Goal: Information Seeking & Learning: Learn about a topic

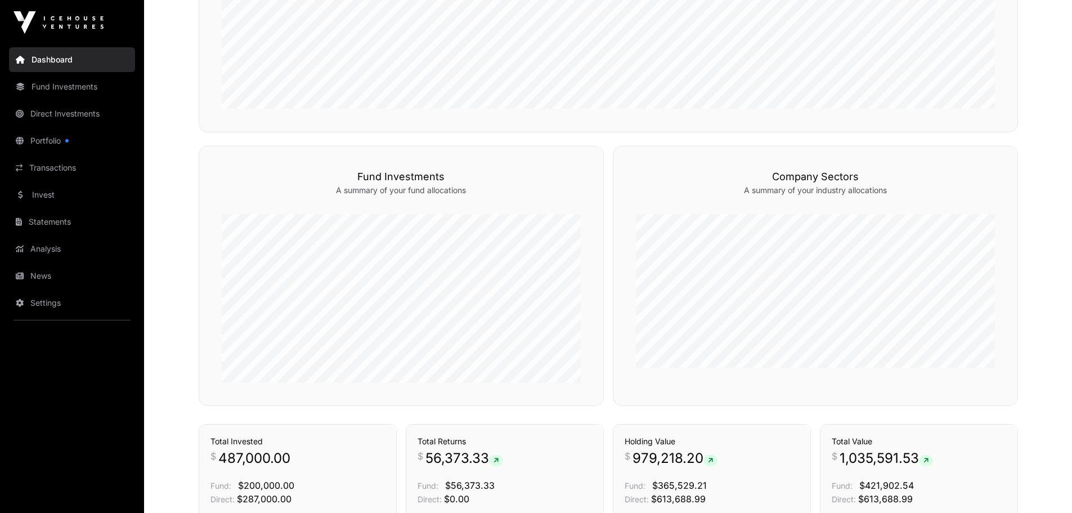
scroll to position [502, 0]
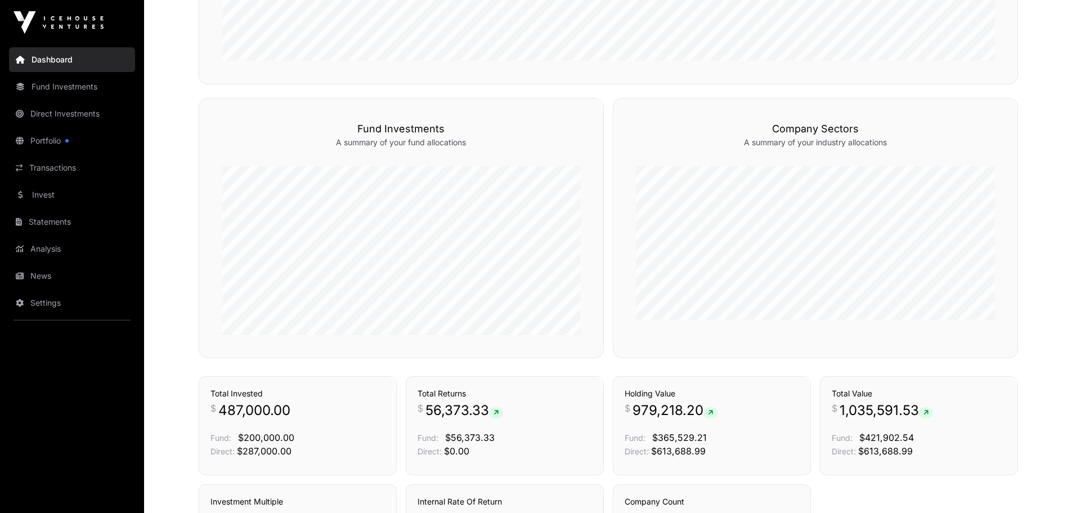
scroll to position [548, 0]
click at [69, 271] on link "News" at bounding box center [72, 275] width 126 height 25
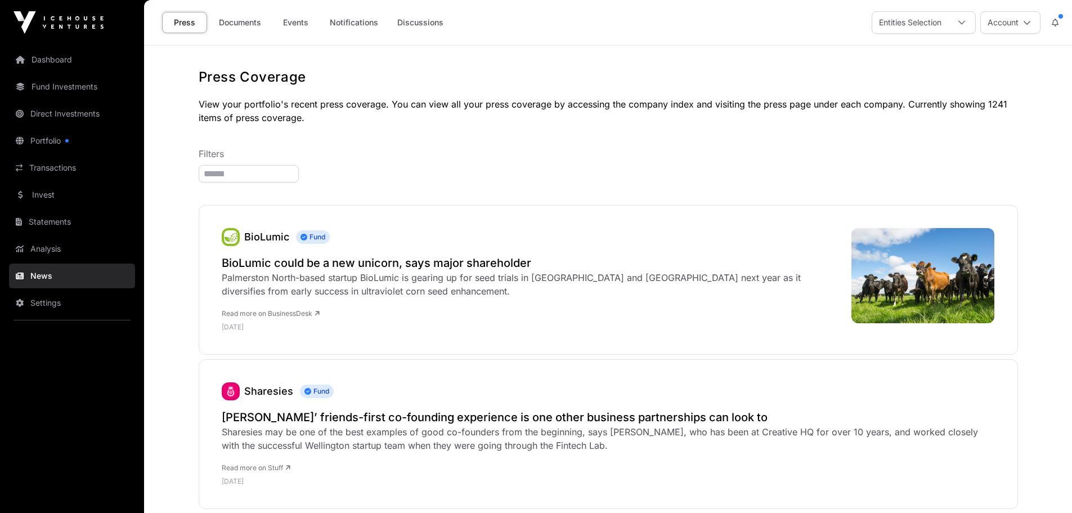
click at [347, 263] on h2 "BioLumic could be a new unicorn, says major shareholder" at bounding box center [531, 263] width 618 height 16
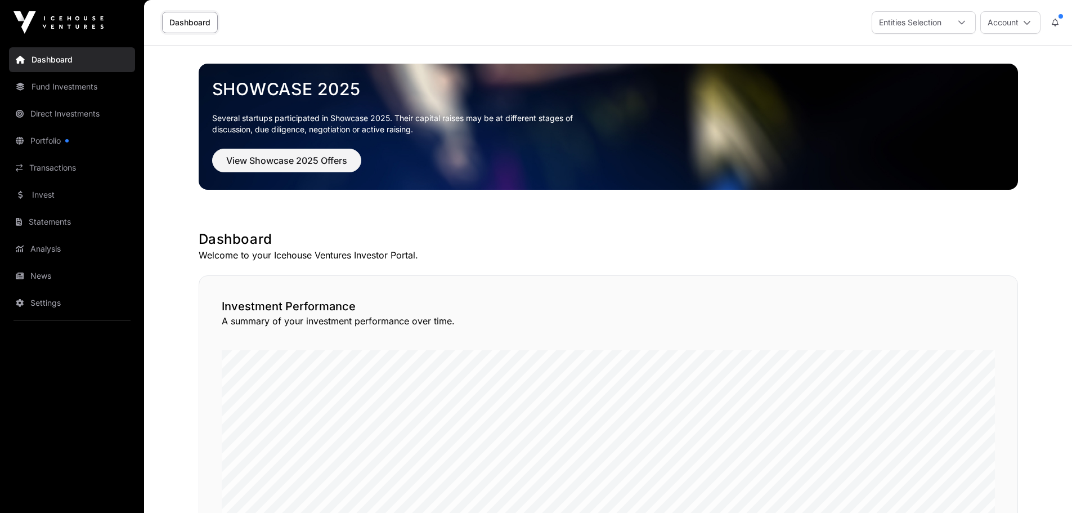
click at [48, 137] on link "Portfolio" at bounding box center [72, 140] width 126 height 25
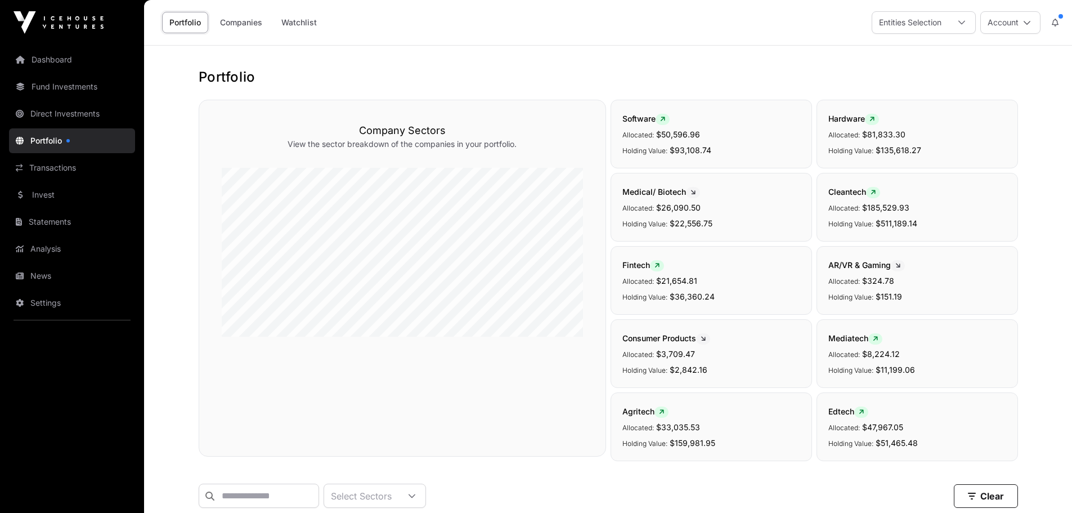
click at [41, 188] on link "Invest" at bounding box center [72, 194] width 126 height 25
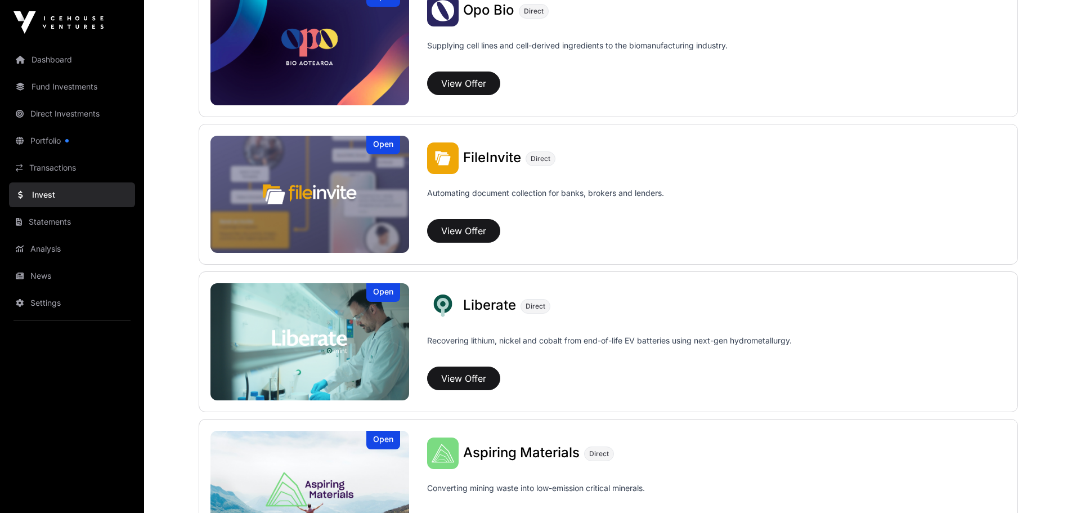
scroll to position [617, 0]
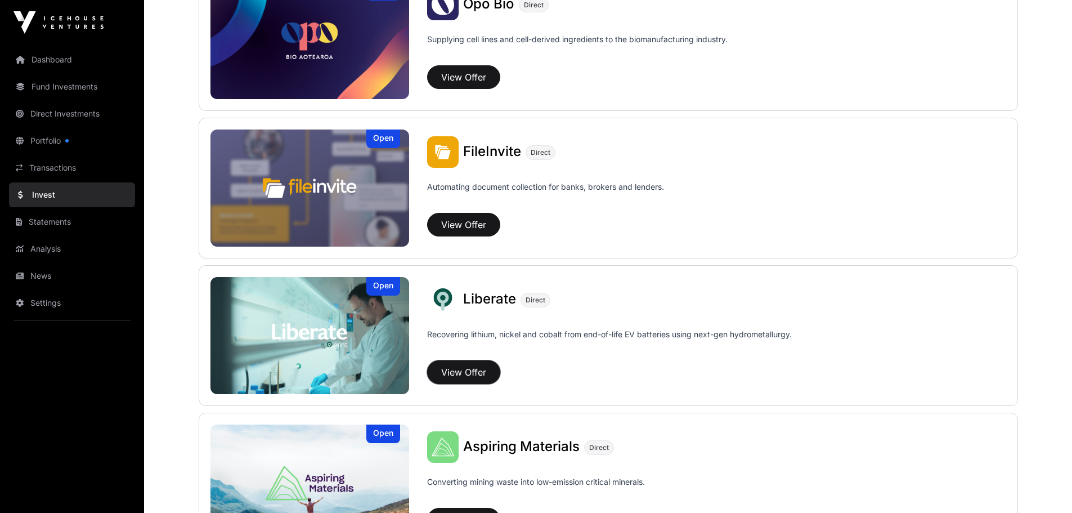
click at [455, 370] on button "View Offer" at bounding box center [463, 372] width 73 height 24
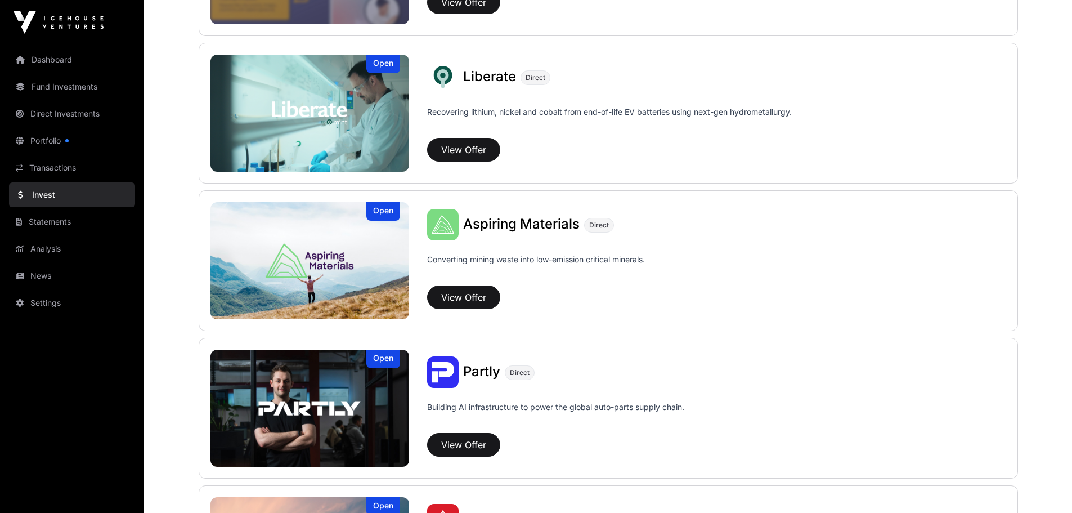
scroll to position [852, 0]
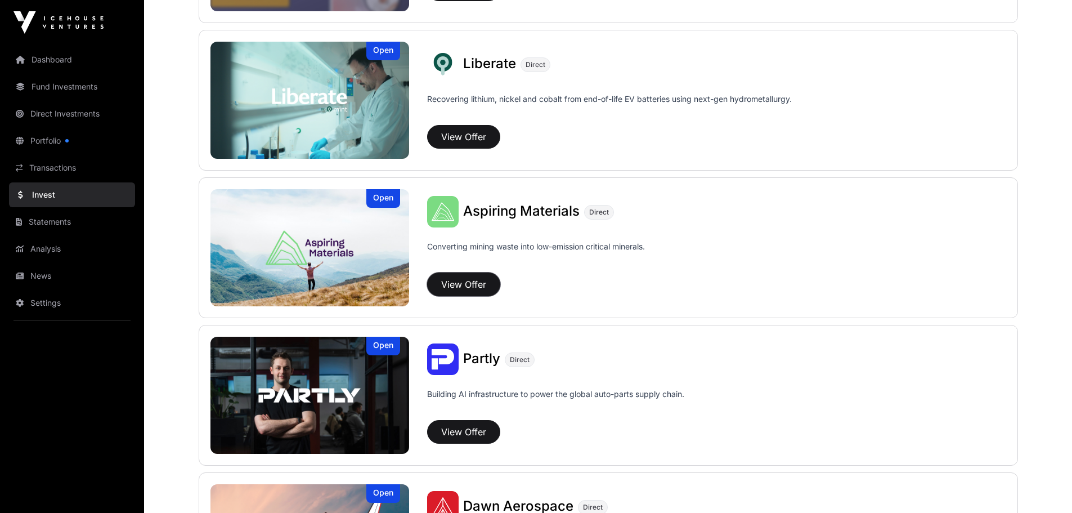
click at [450, 283] on button "View Offer" at bounding box center [463, 284] width 73 height 24
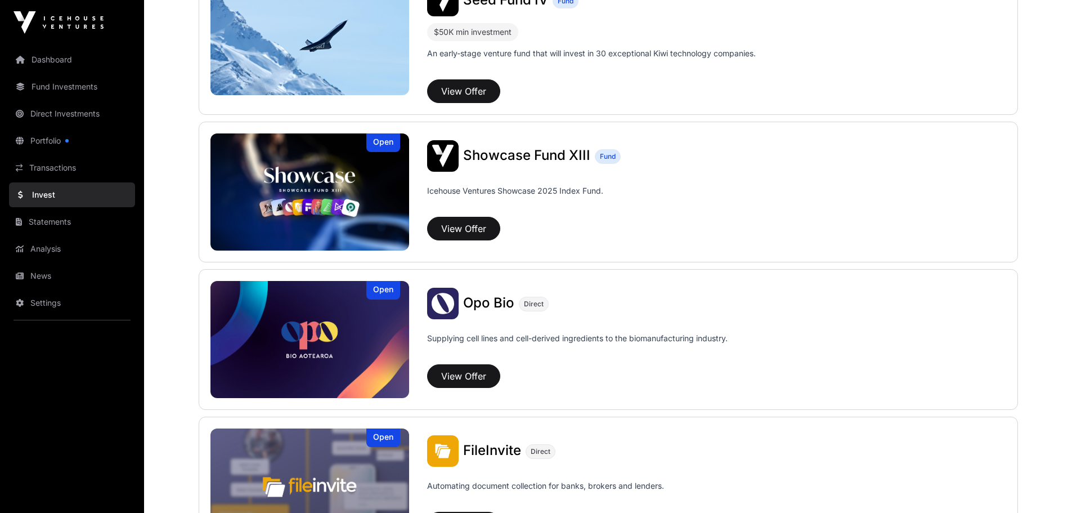
scroll to position [316, 0]
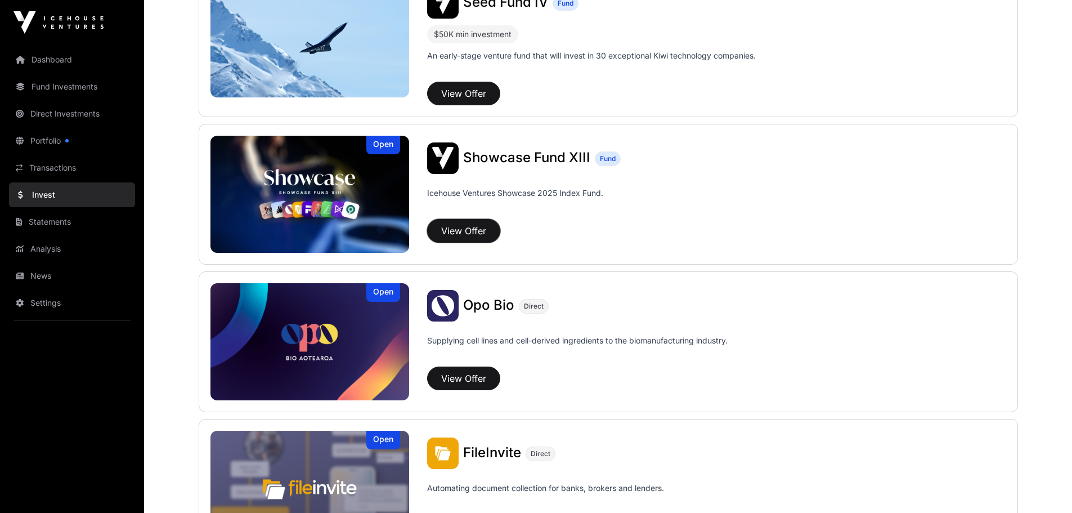
click at [452, 227] on button "View Offer" at bounding box center [463, 231] width 73 height 24
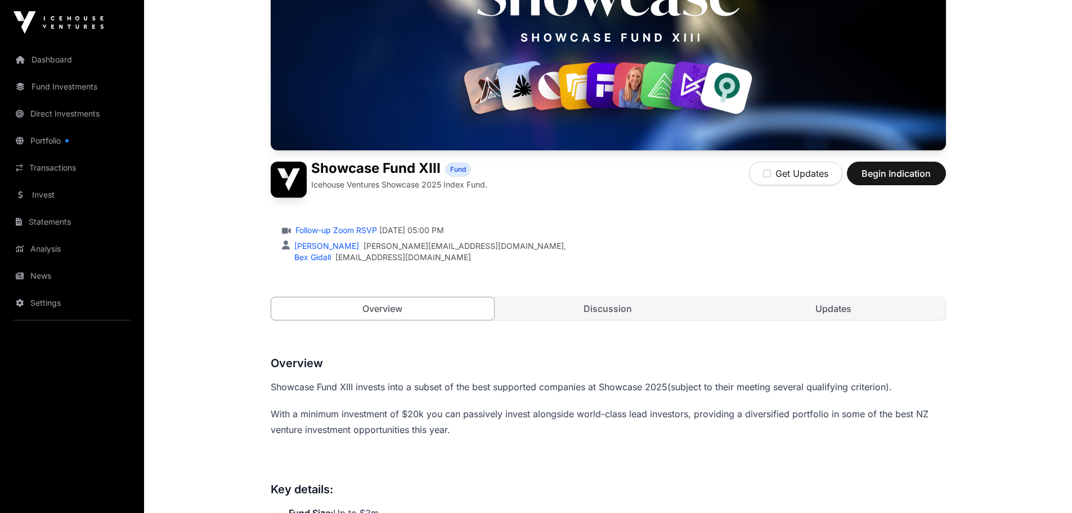
scroll to position [54, 0]
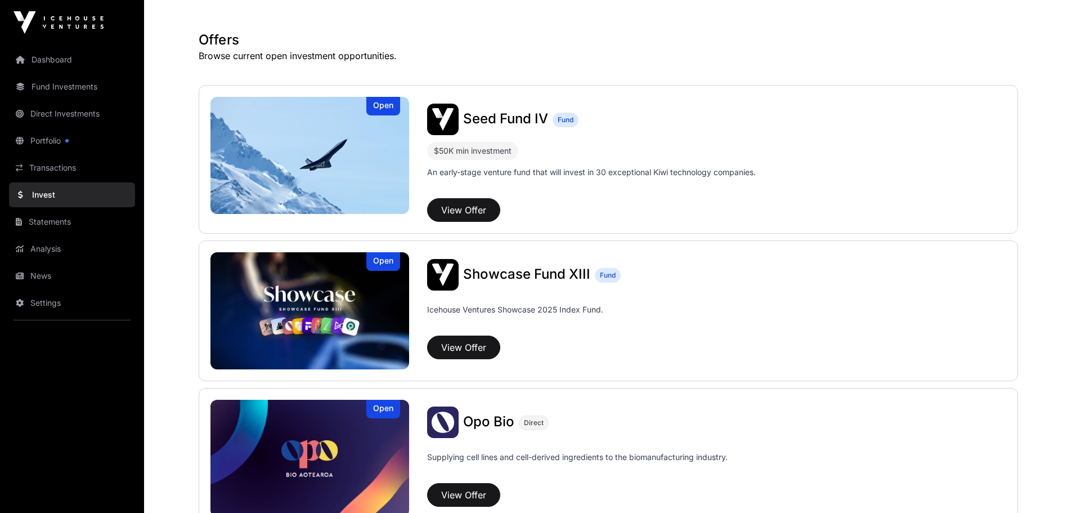
scroll to position [188, 0]
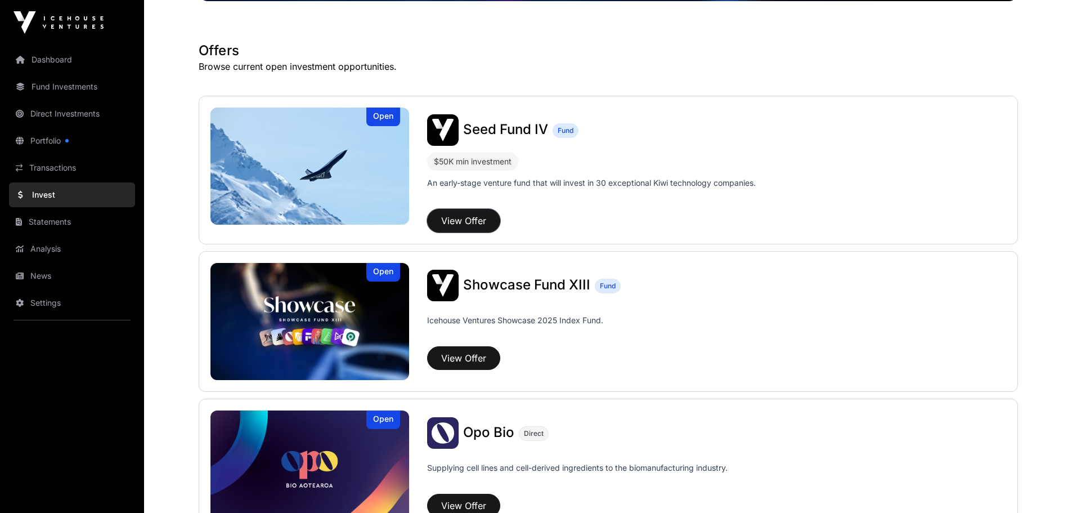
click at [458, 213] on button "View Offer" at bounding box center [463, 221] width 73 height 24
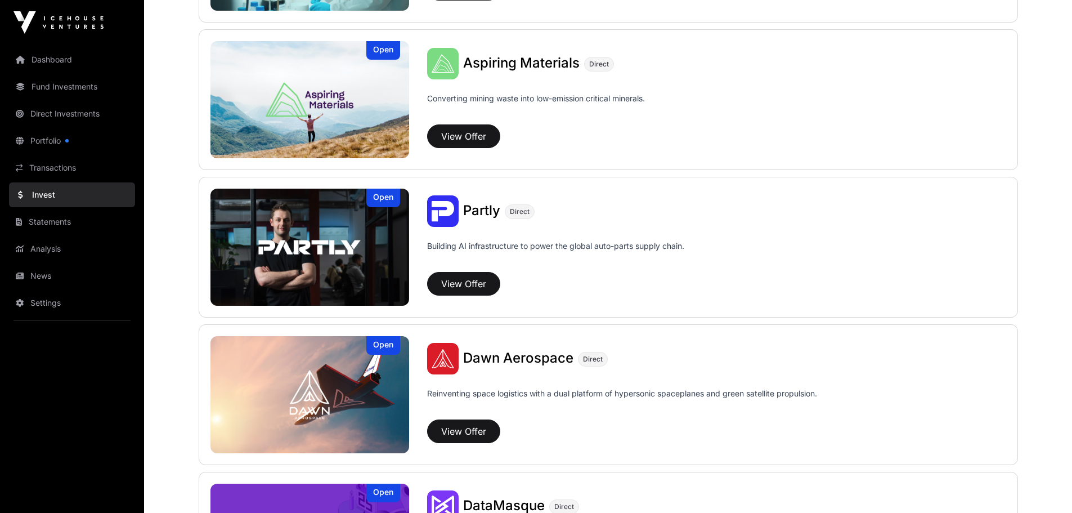
scroll to position [1013, 0]
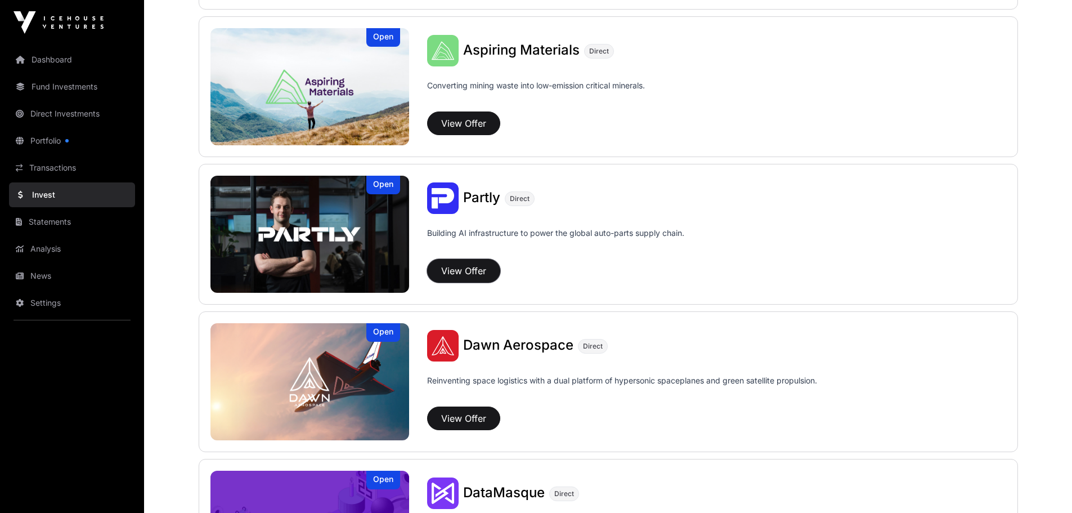
click at [473, 266] on button "View Offer" at bounding box center [463, 271] width 73 height 24
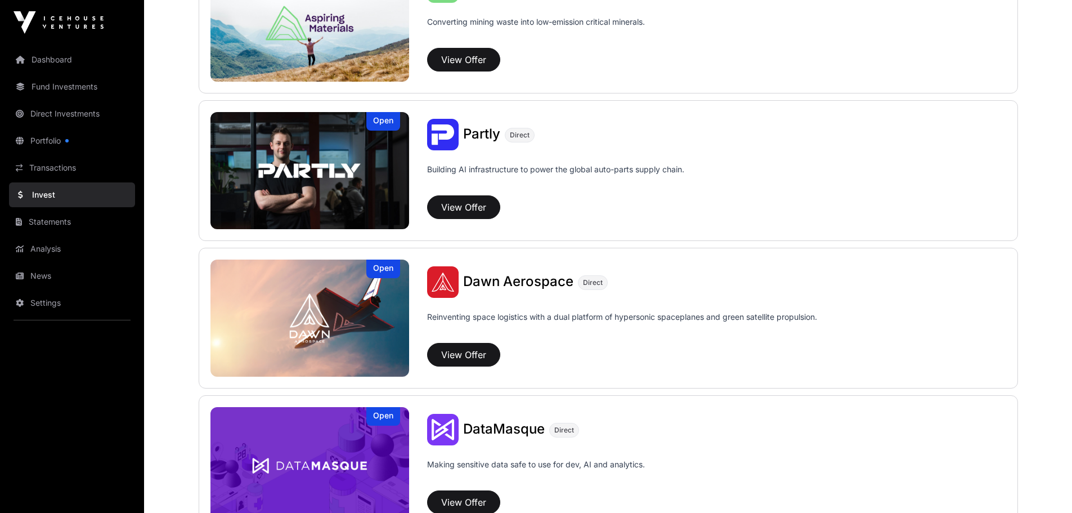
scroll to position [1081, 0]
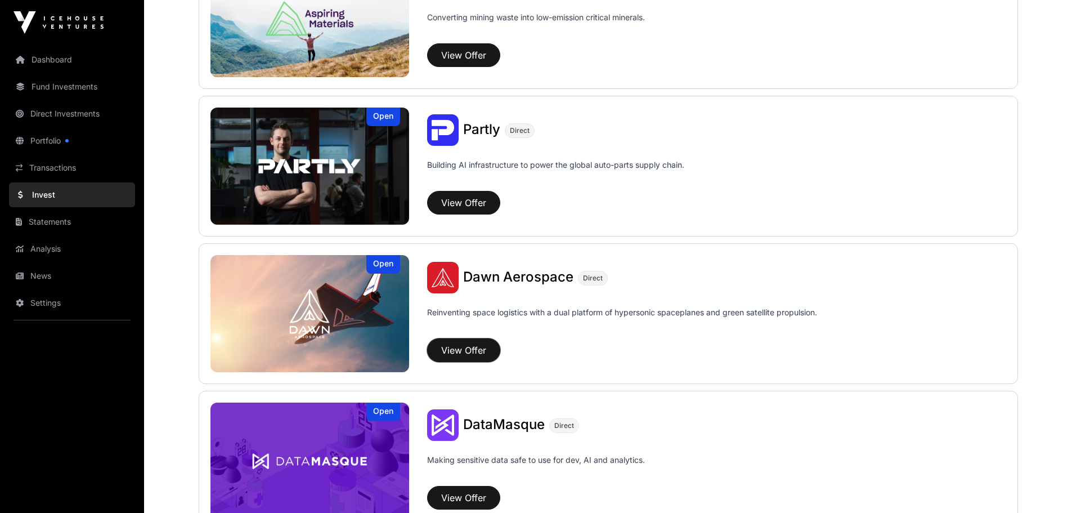
click at [459, 344] on button "View Offer" at bounding box center [463, 350] width 73 height 24
